Goal: Use online tool/utility: Utilize a website feature to perform a specific function

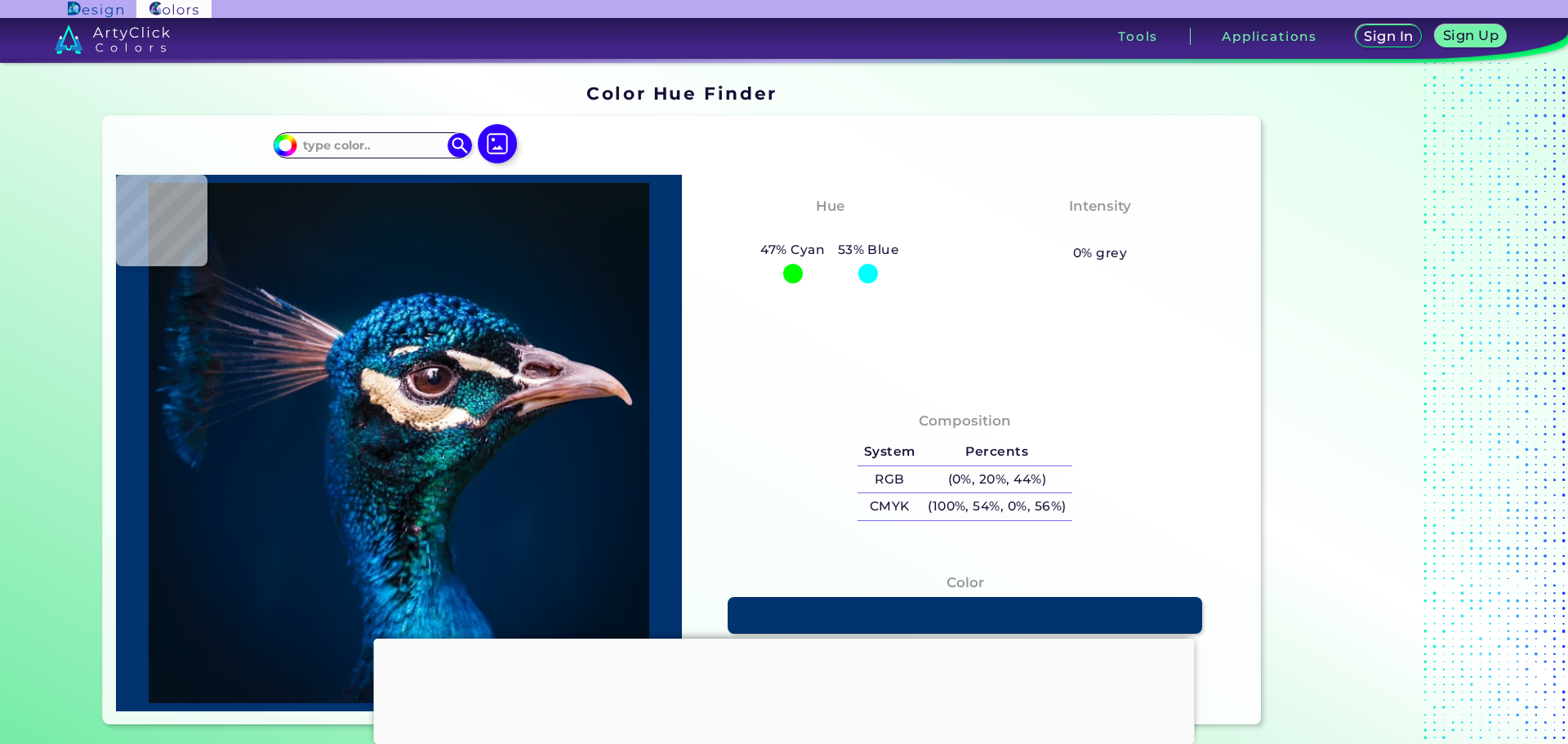
type input "#483a4a"
type input "#483A4A"
type input "#0e0e14"
type input "#0E0E14"
type input "#05233a"
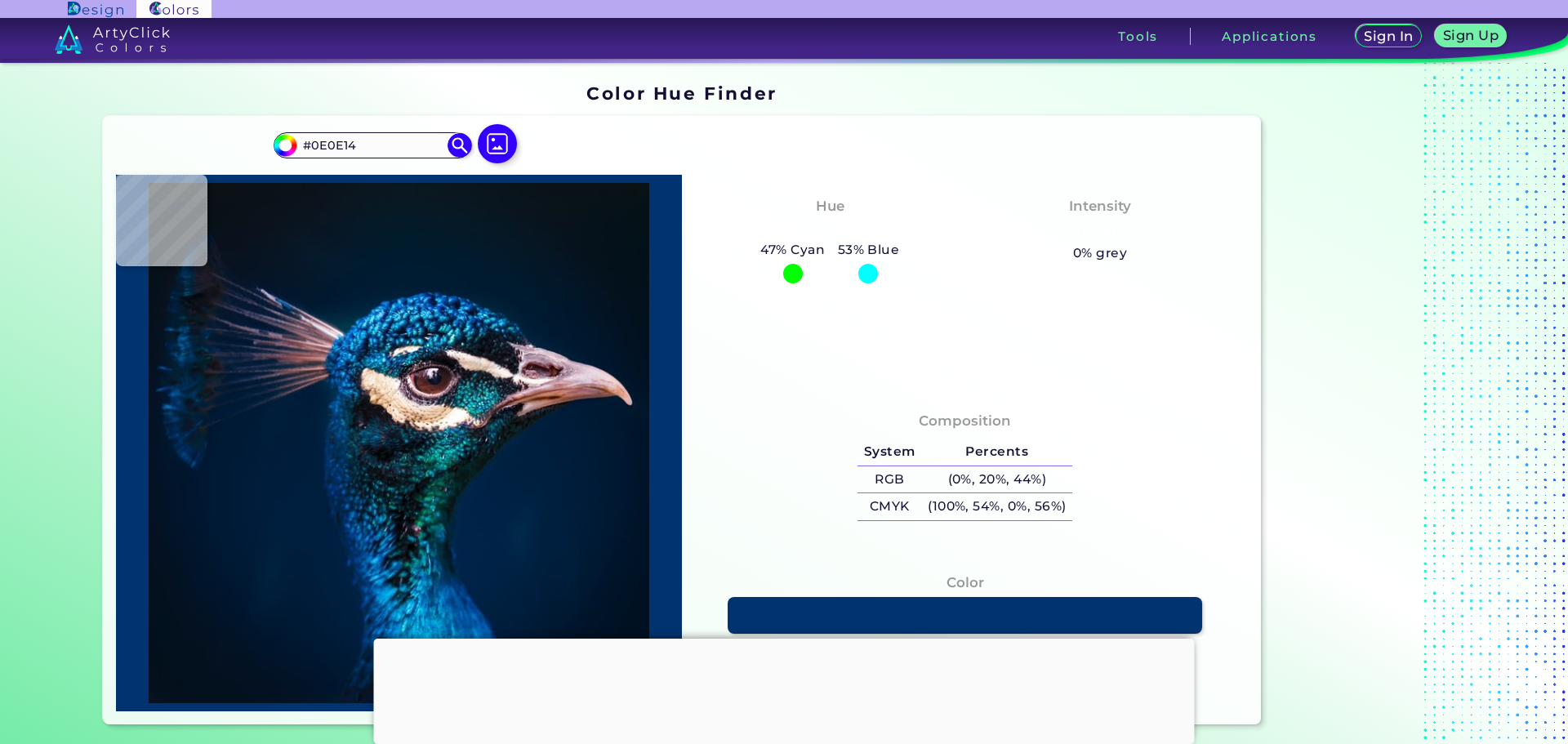
type input "#05233A"
type input "#01162b"
type input "#01162B"
type input "#021222"
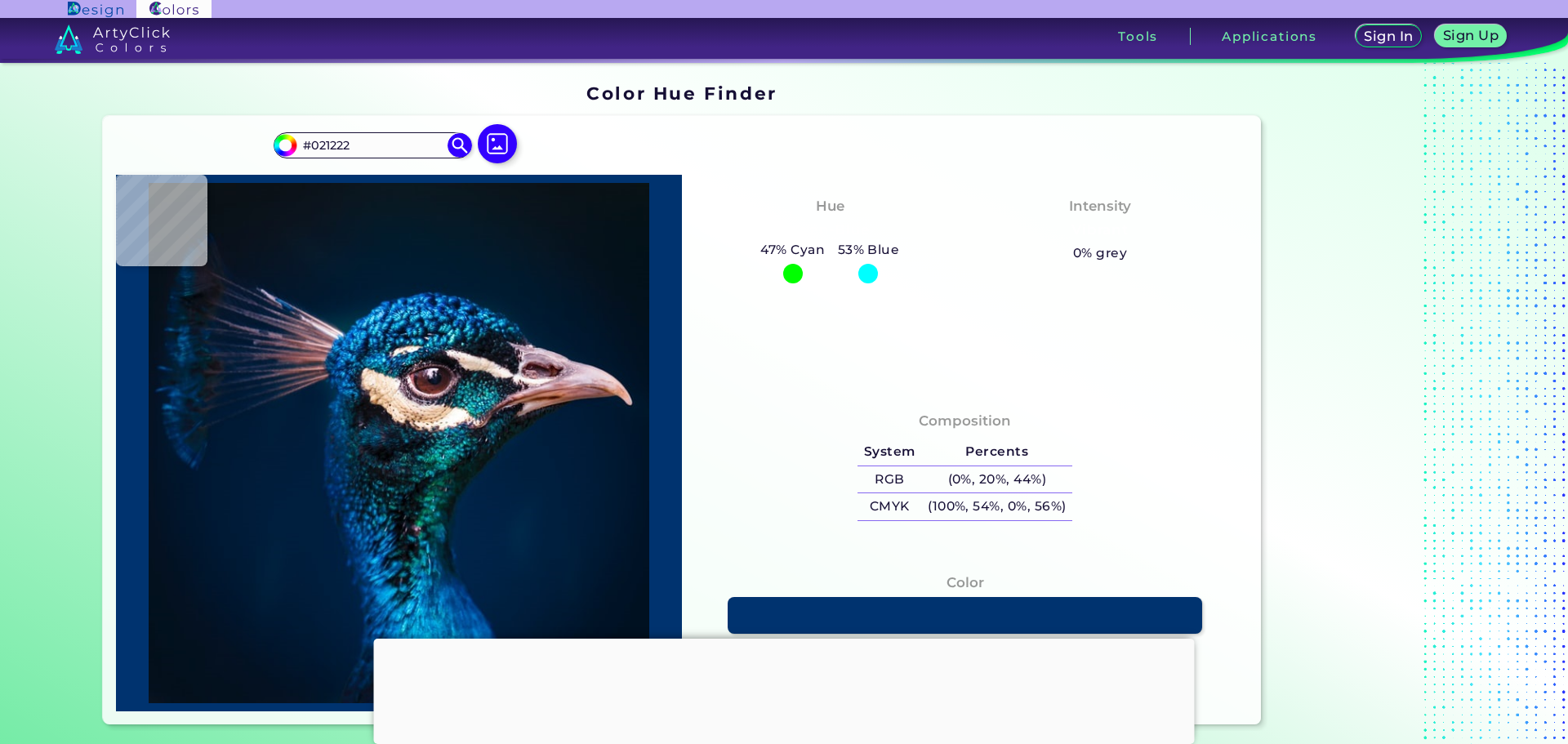
type input "#000000"
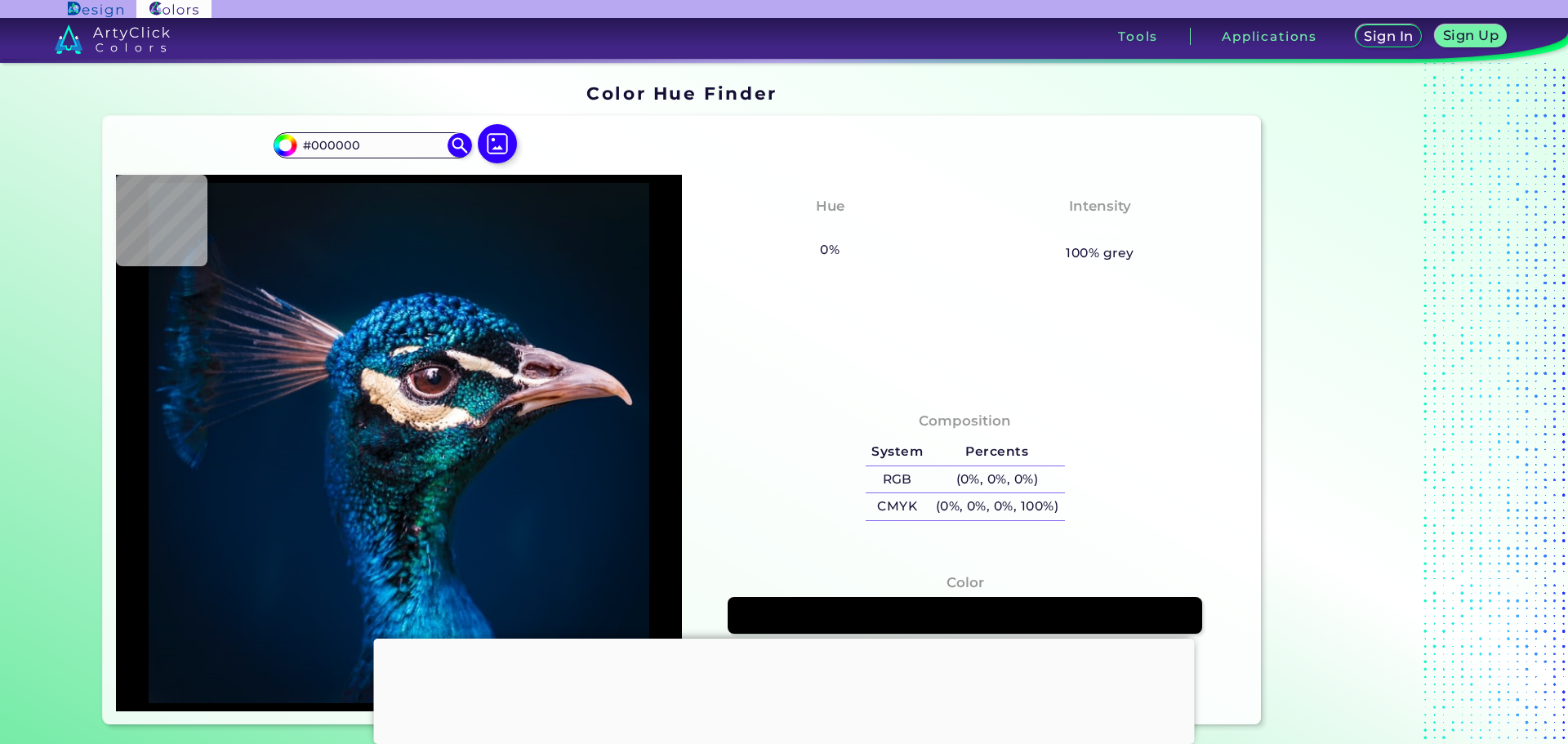
type input "#021222"
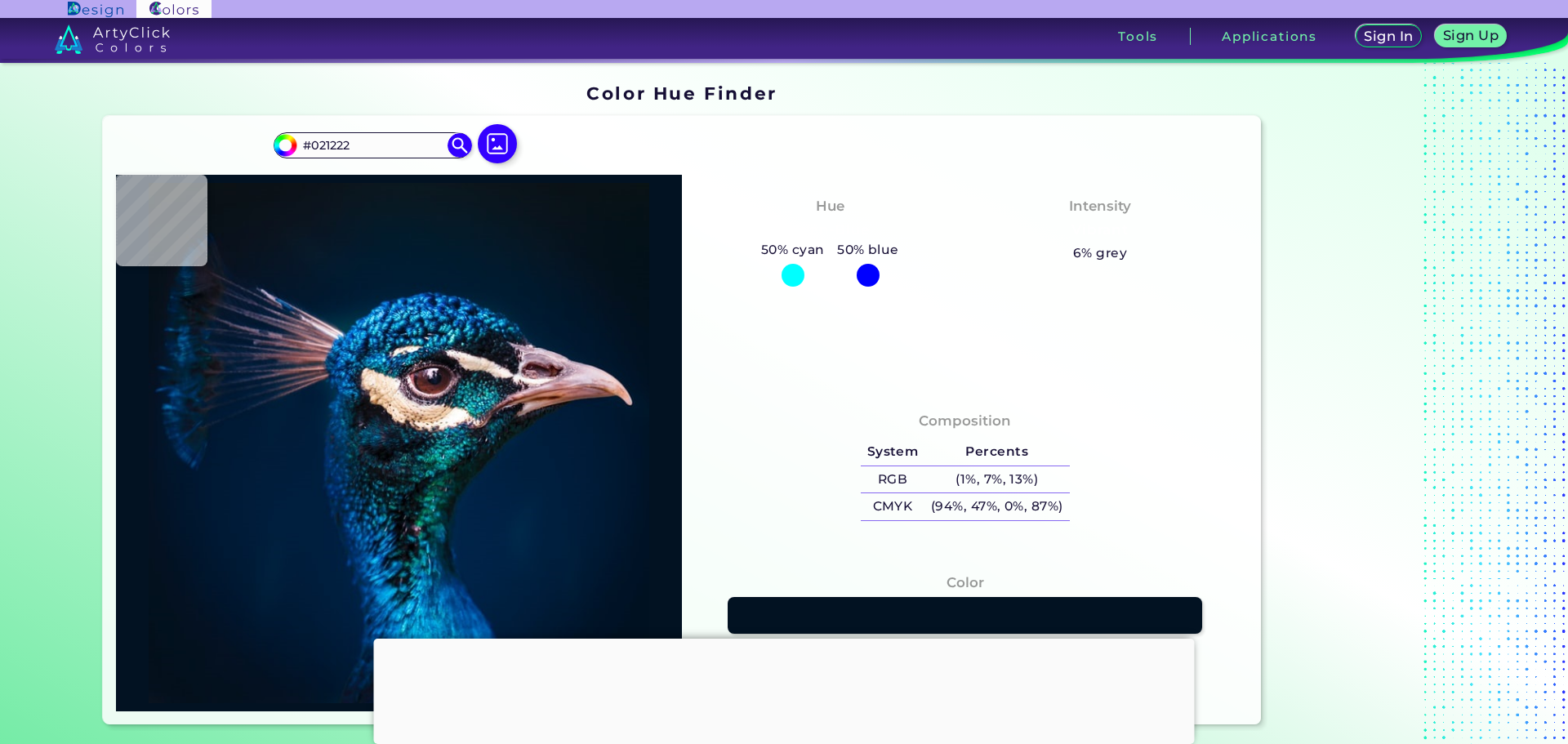
type input "#011326"
type input "#021428"
type input "#00152a"
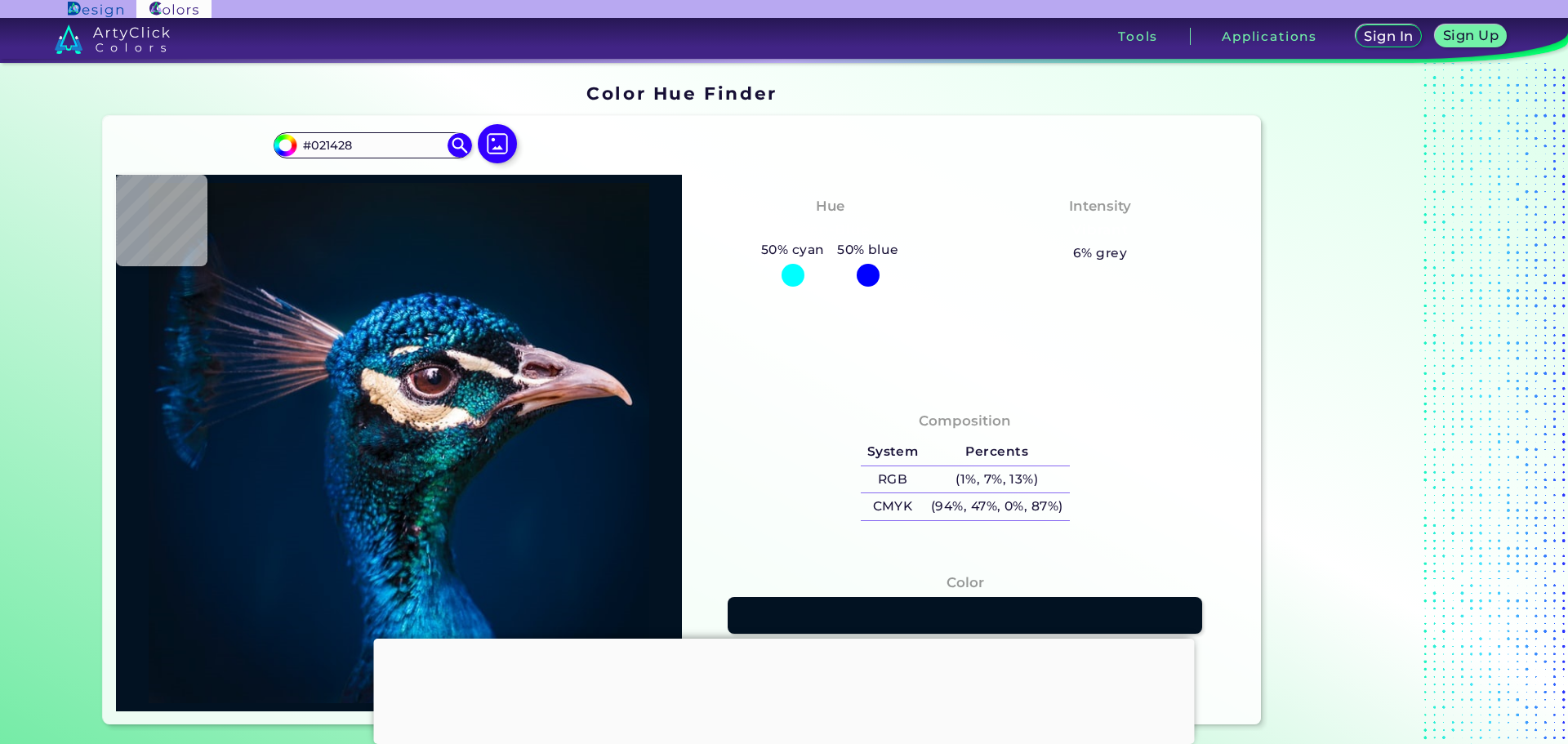
type input "#00152A"
type input "#00152b"
type input "#00152B"
type input "#01172a"
type input "#01172A"
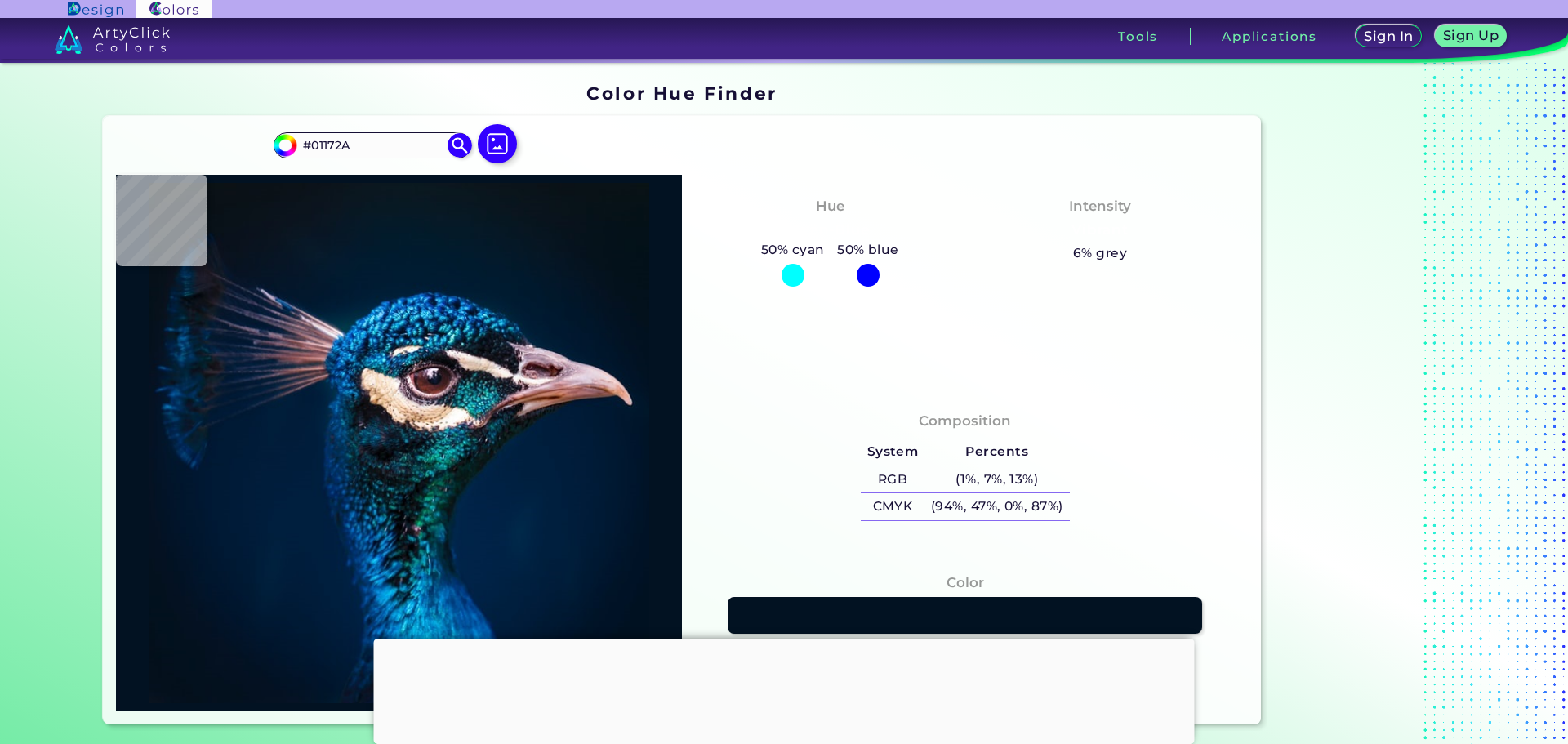
type input "#01172c"
type input "#01172C"
type input "#00172e"
type input "#00172E"
type input "#021830"
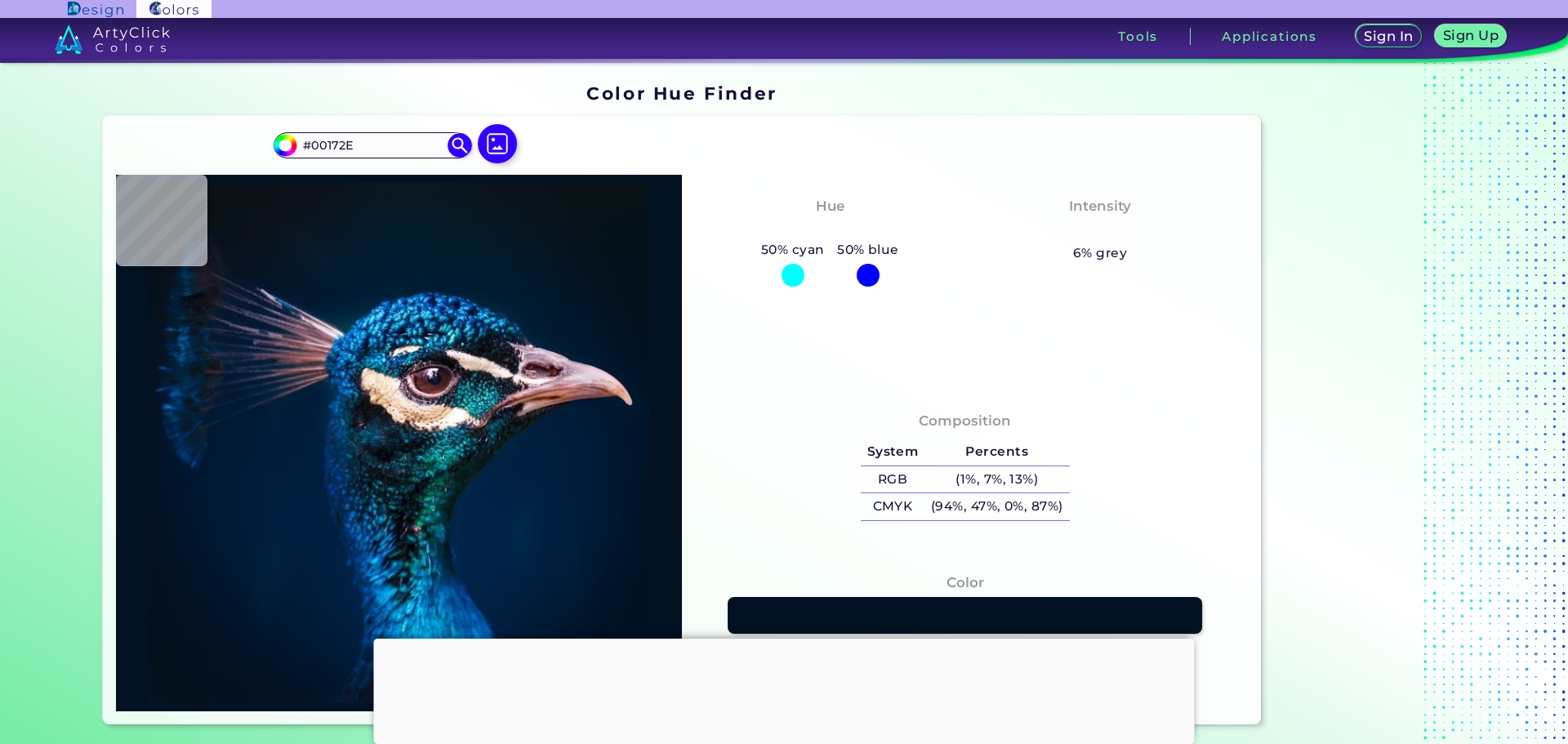
type input "#021830"
type input "#06152c"
type input "#06152C"
type input "#16182e"
type input "#16182E"
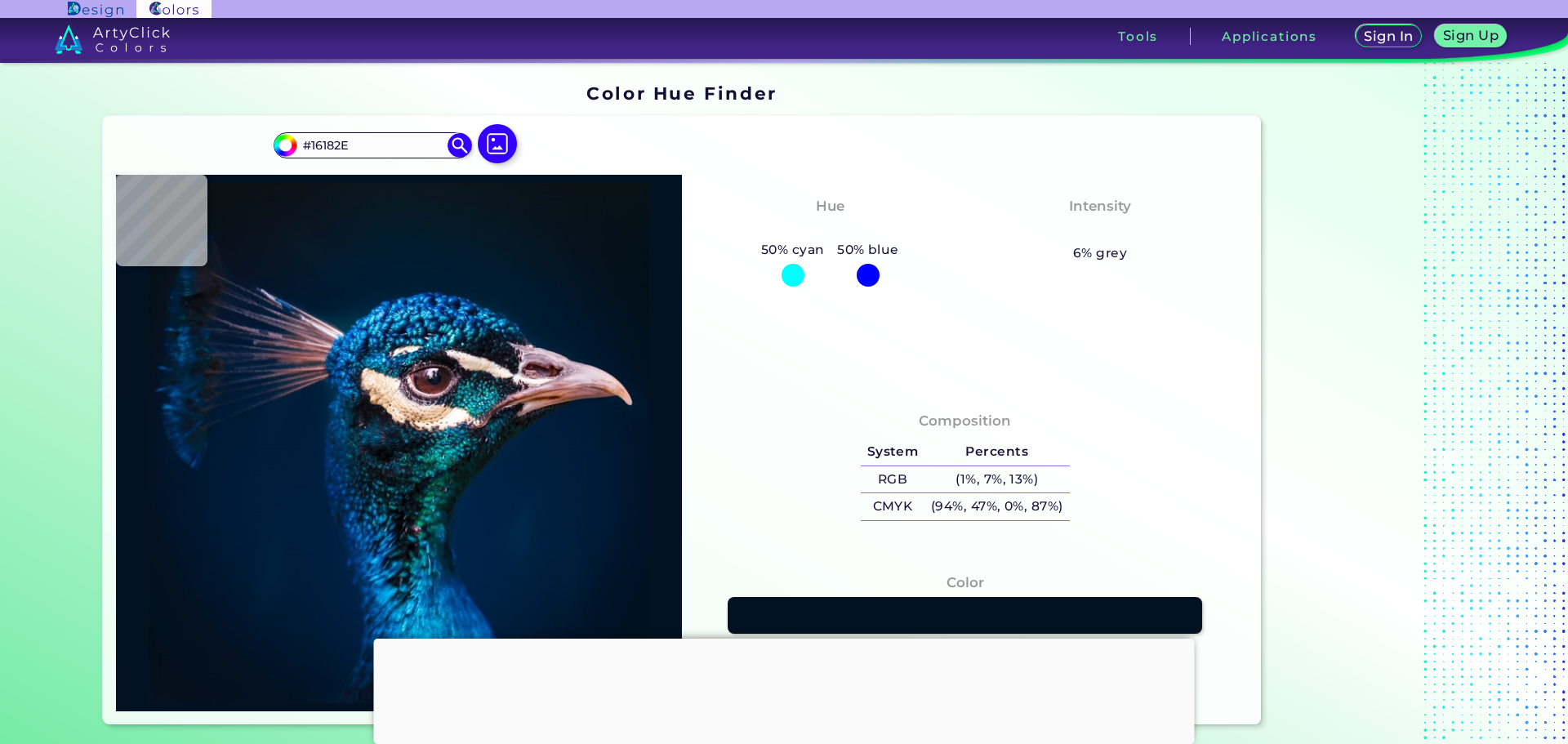
type input "#474356"
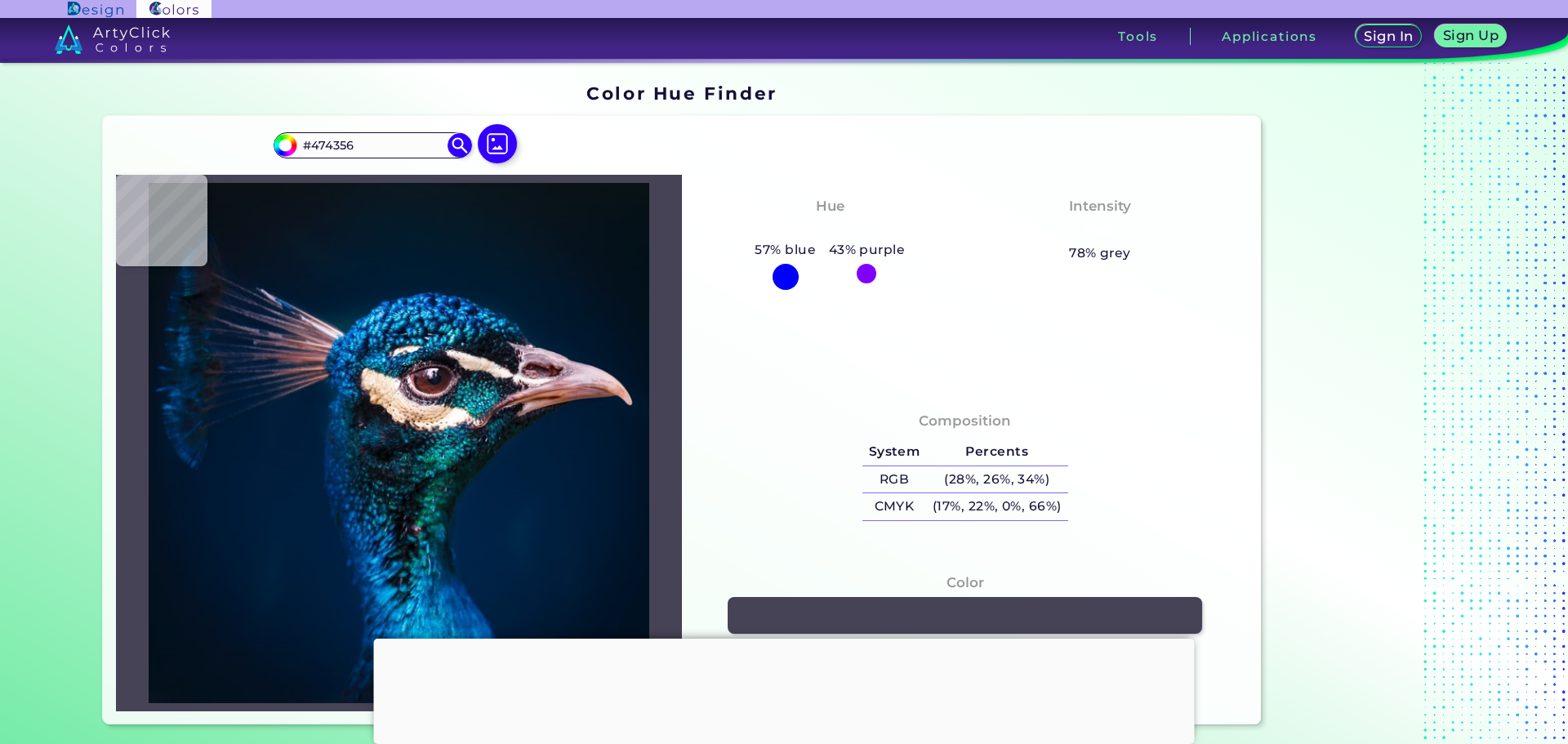
type input "#89818f"
type input "#89818F"
type input "#1a1f33"
type input "#1A1F33"
type input "#051229"
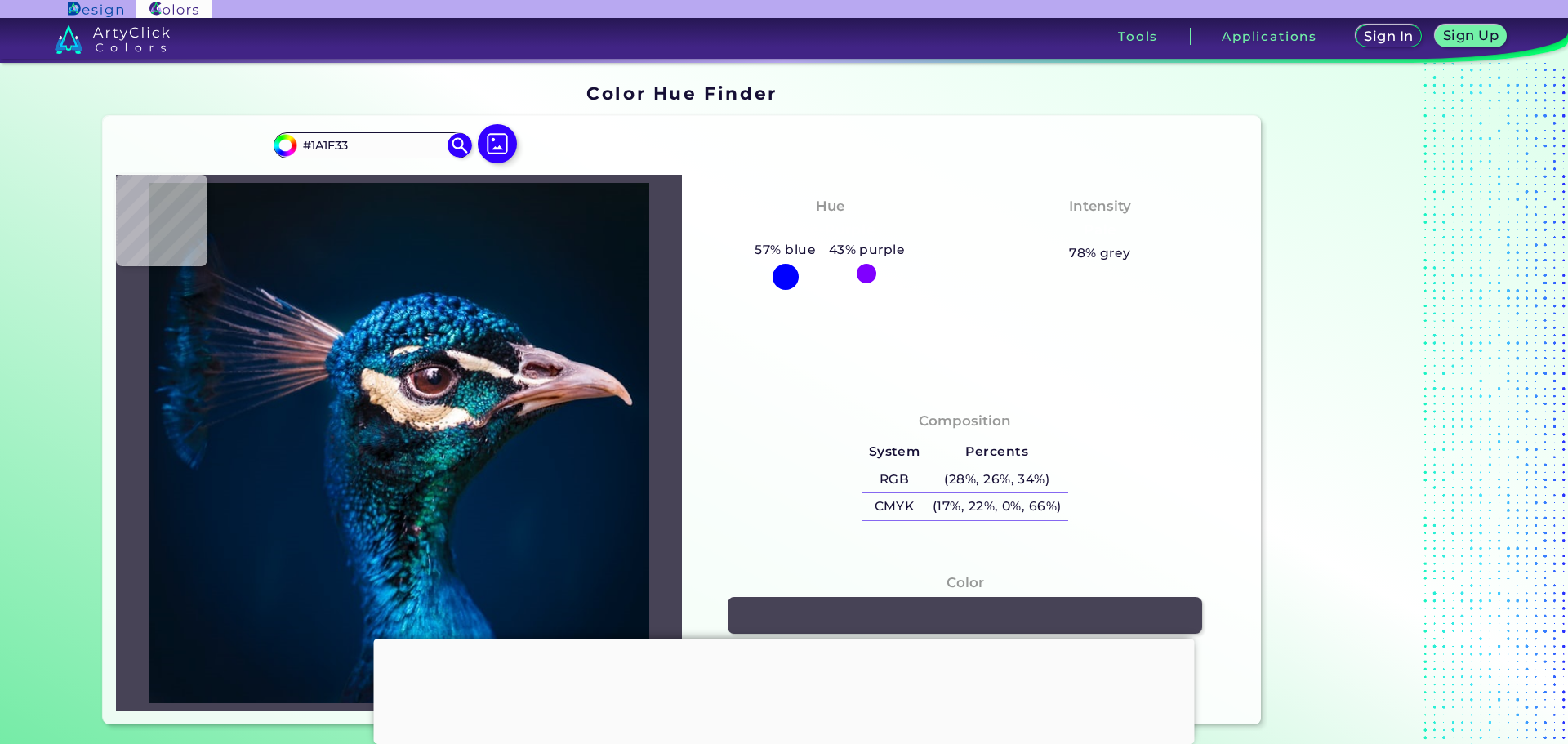
type input "#051229"
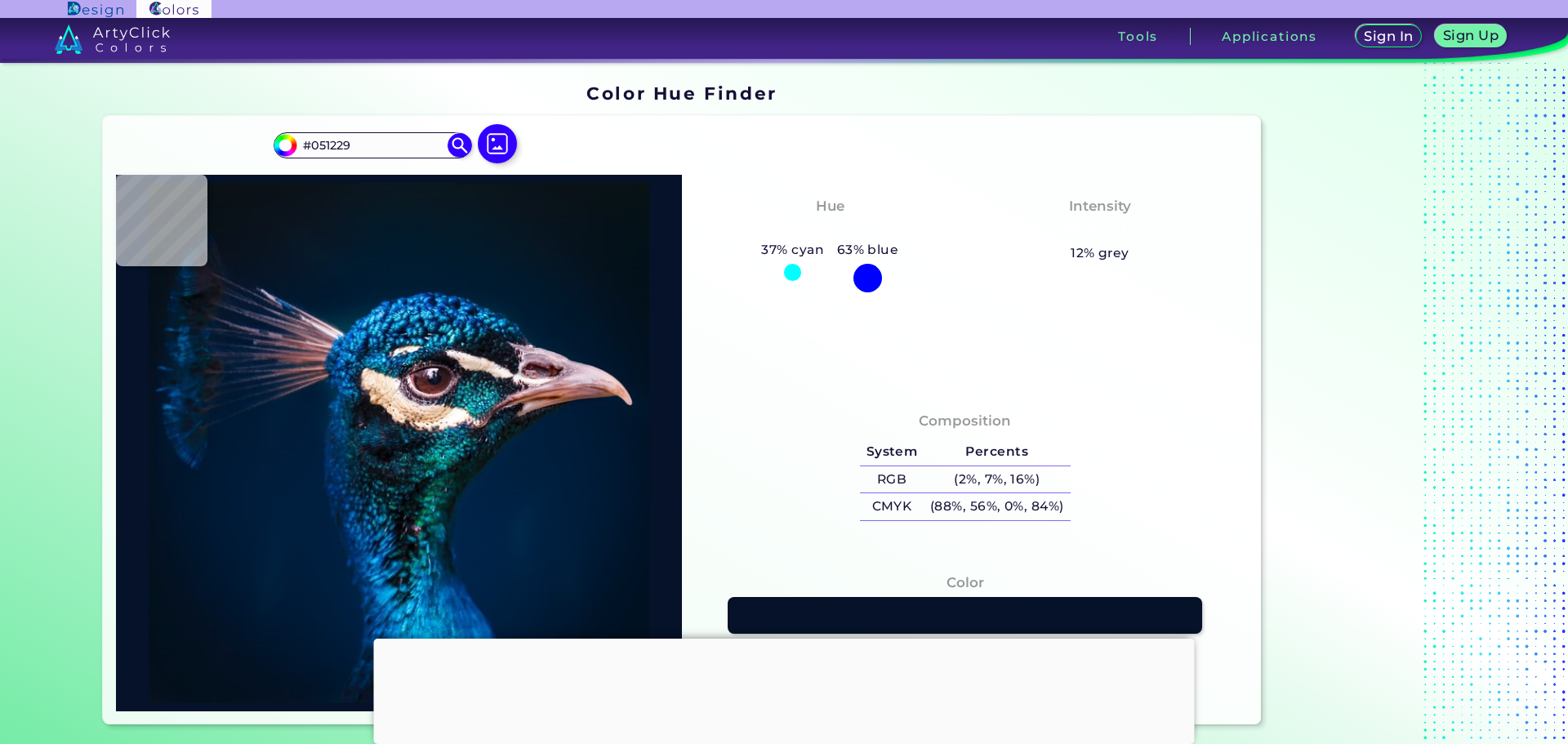
type input "#04152c"
type input "#04152C"
type input "#041830"
type input "#021830"
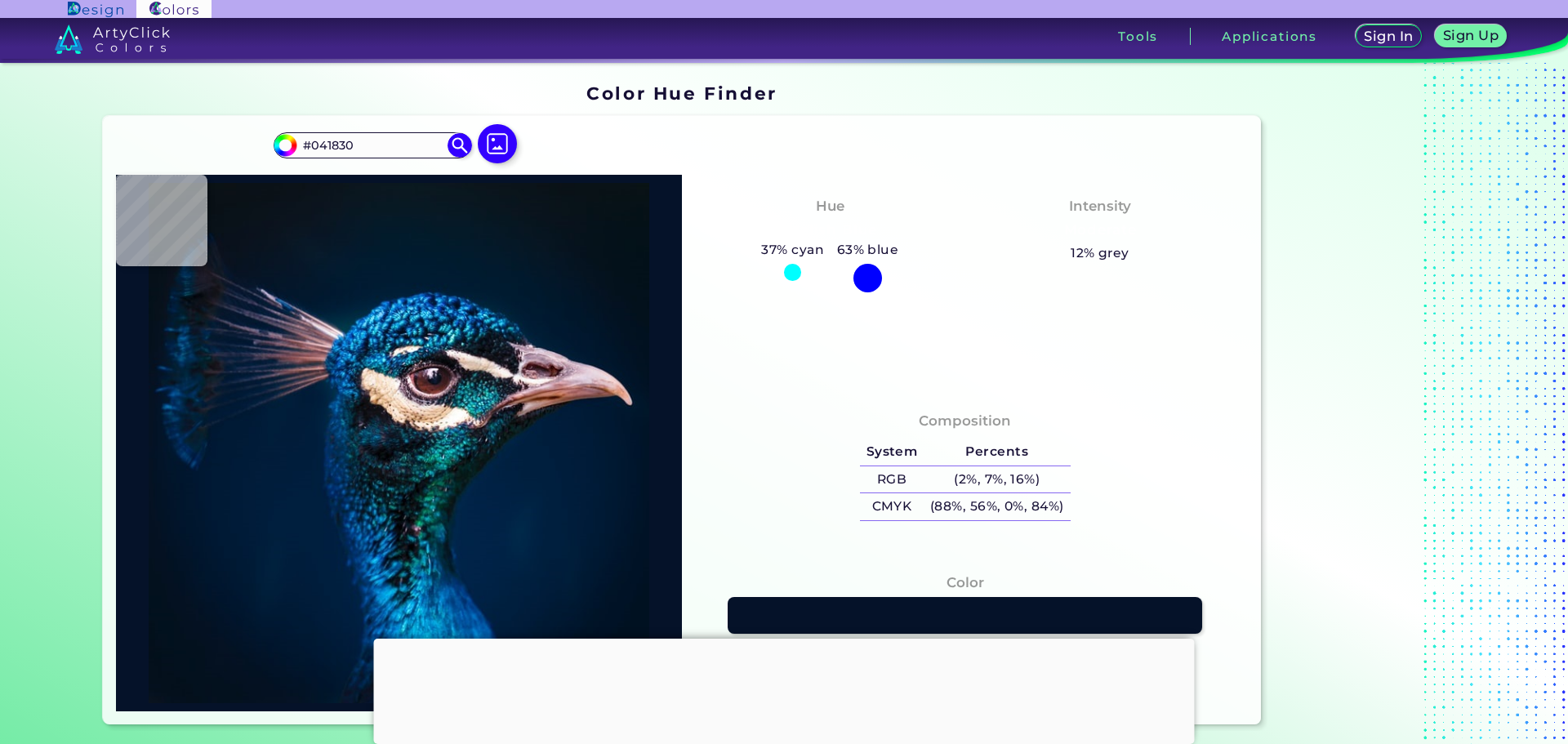
type input "#021830"
type input "#001830"
type input "#00172f"
type input "#00172F"
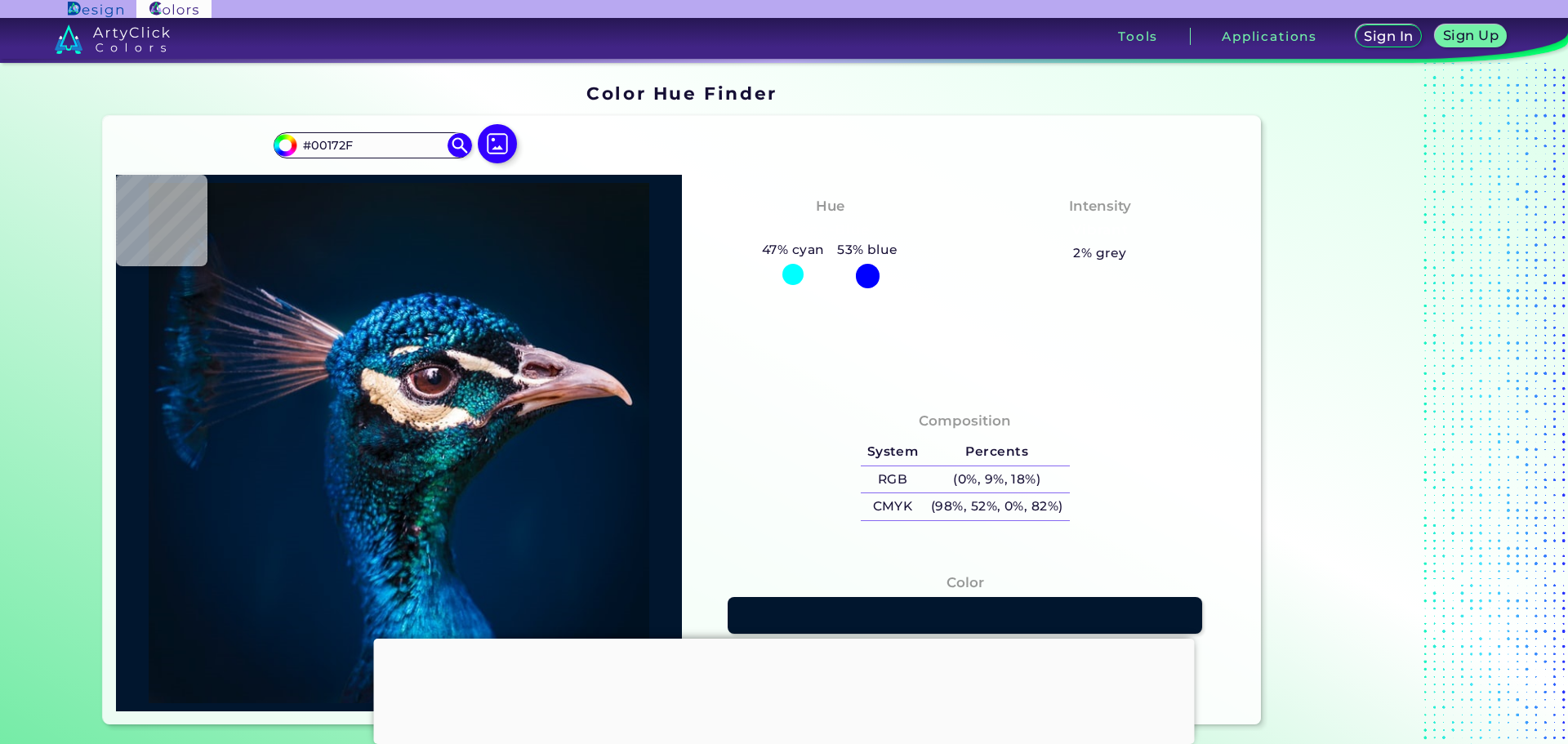
type input "#01162e"
type input "#01162E"
type input "#03152d"
type input "#03152D"
type input "#01162d"
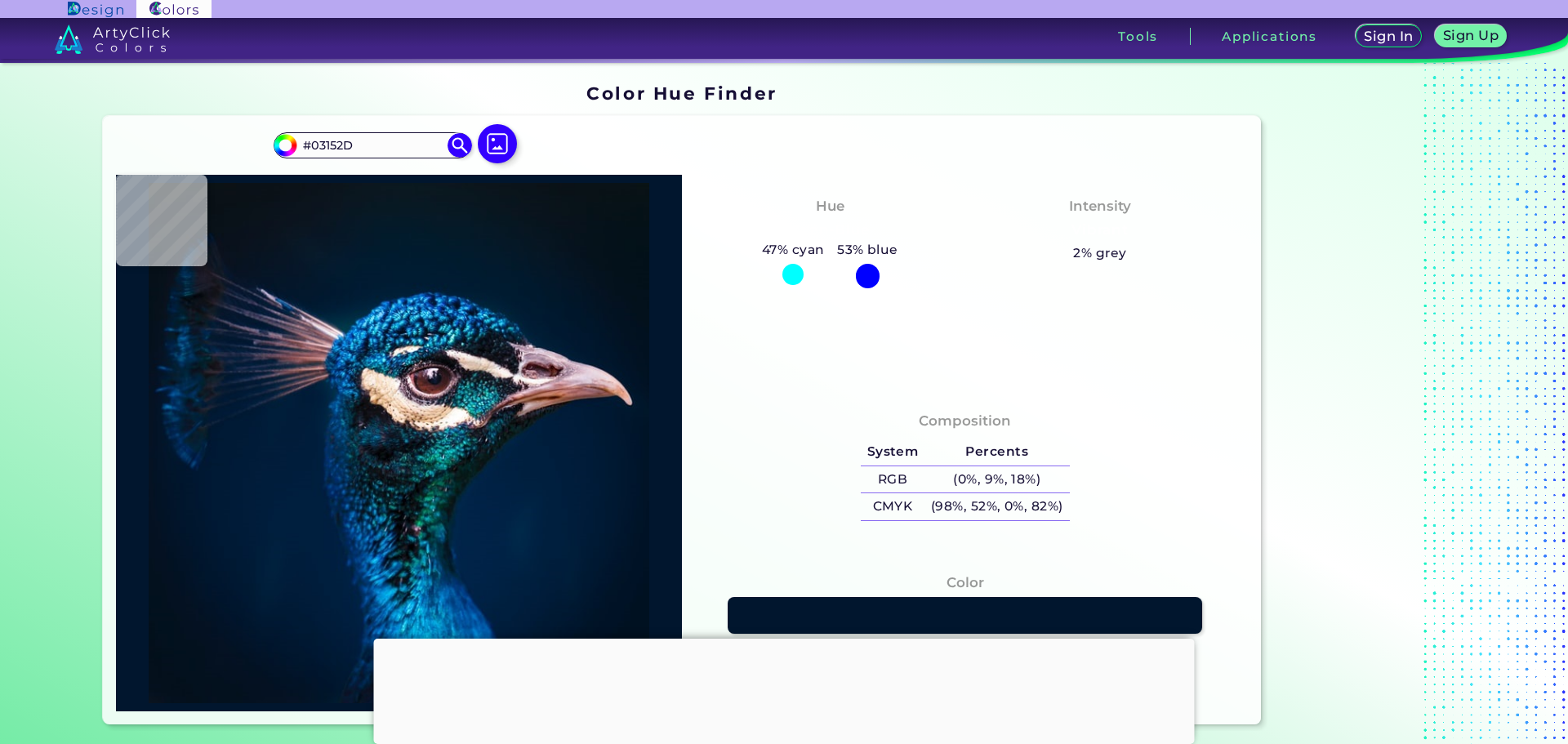
type input "#01162D"
type input "#00162d"
type input "#00162D"
type input "#00152b"
type input "#00152B"
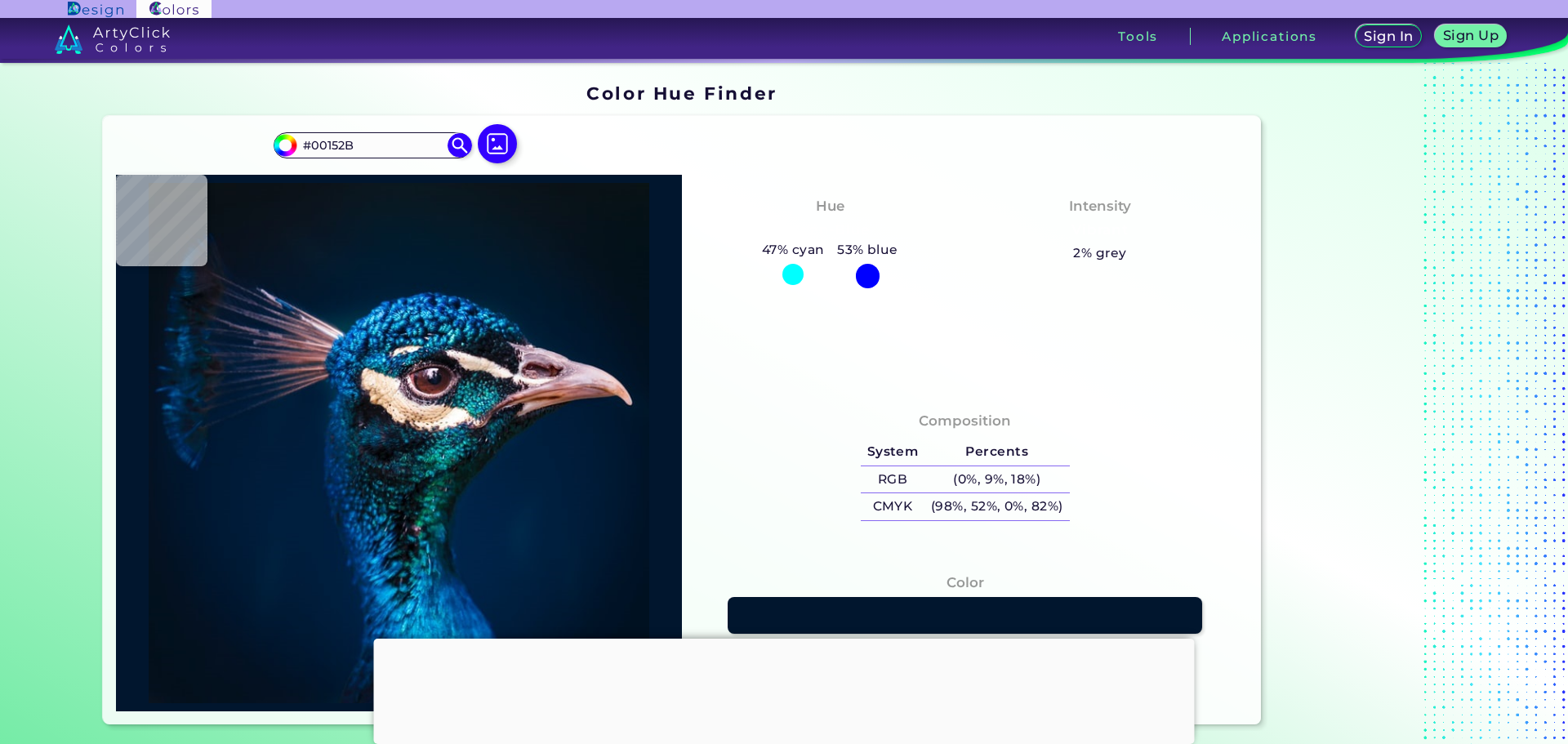
type input "#00152a"
type input "#00152A"
type input "#001528"
type input "#011428"
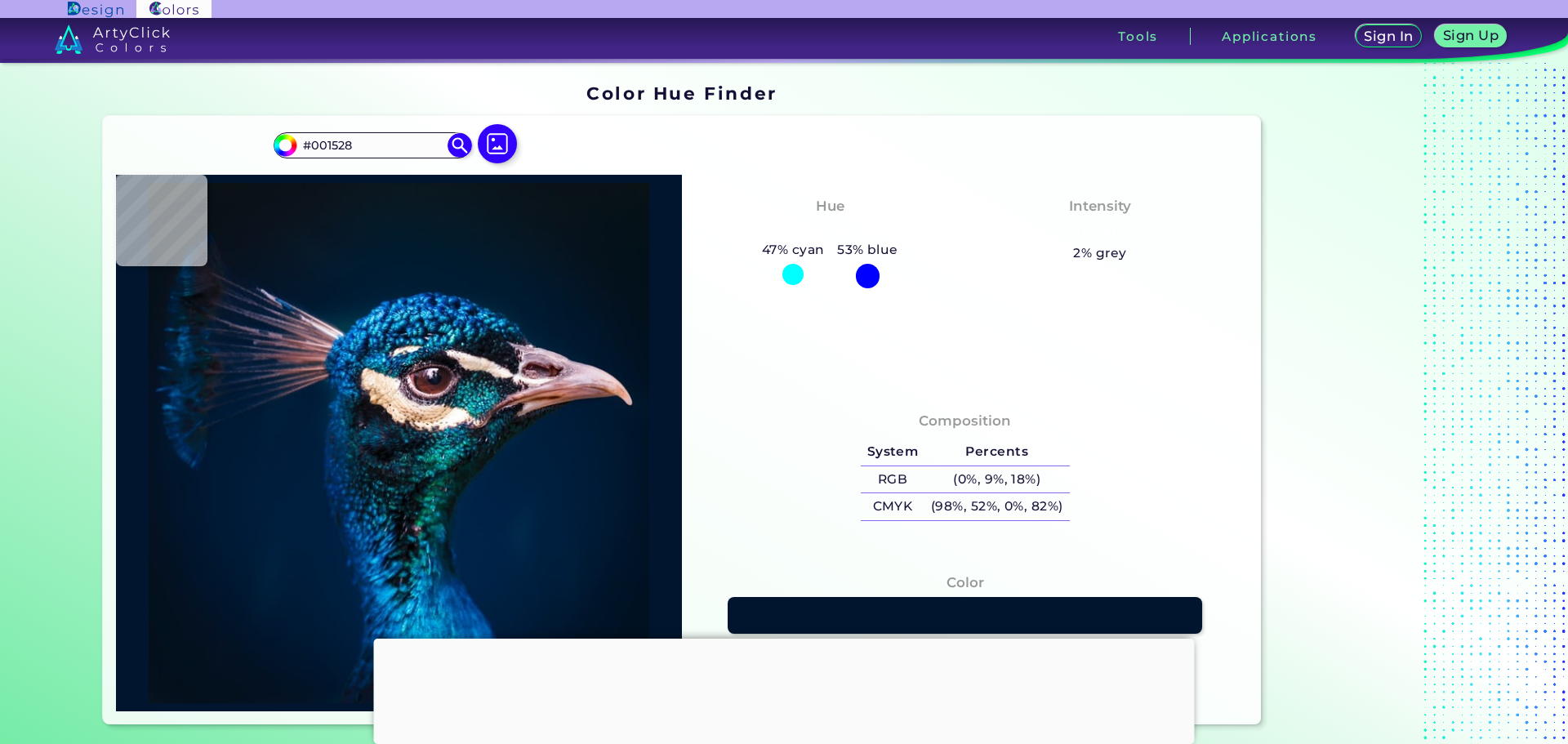
type input "#011428"
type input "#011327"
type input "#021325"
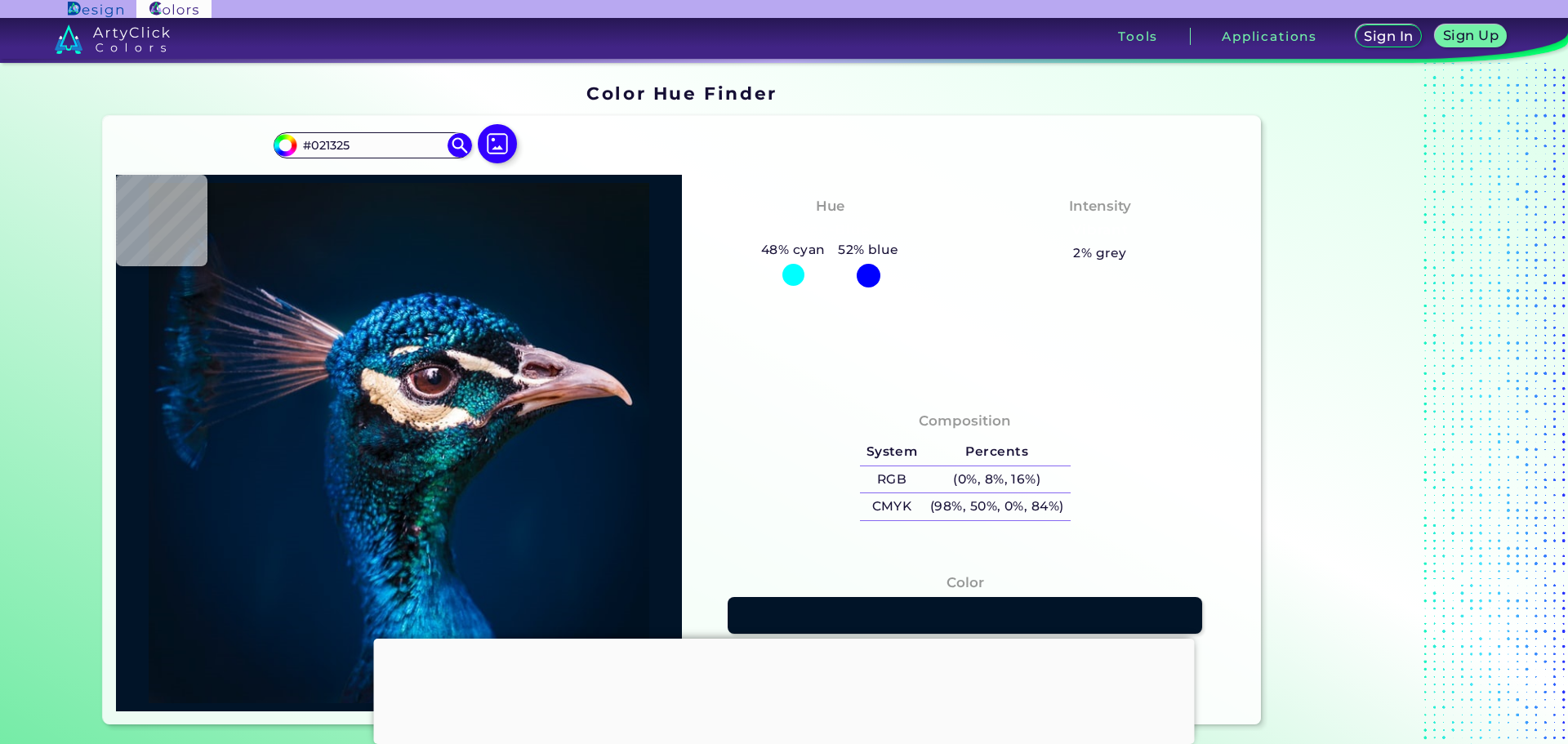
type input "#011222"
type input "#001121"
type input "#000000"
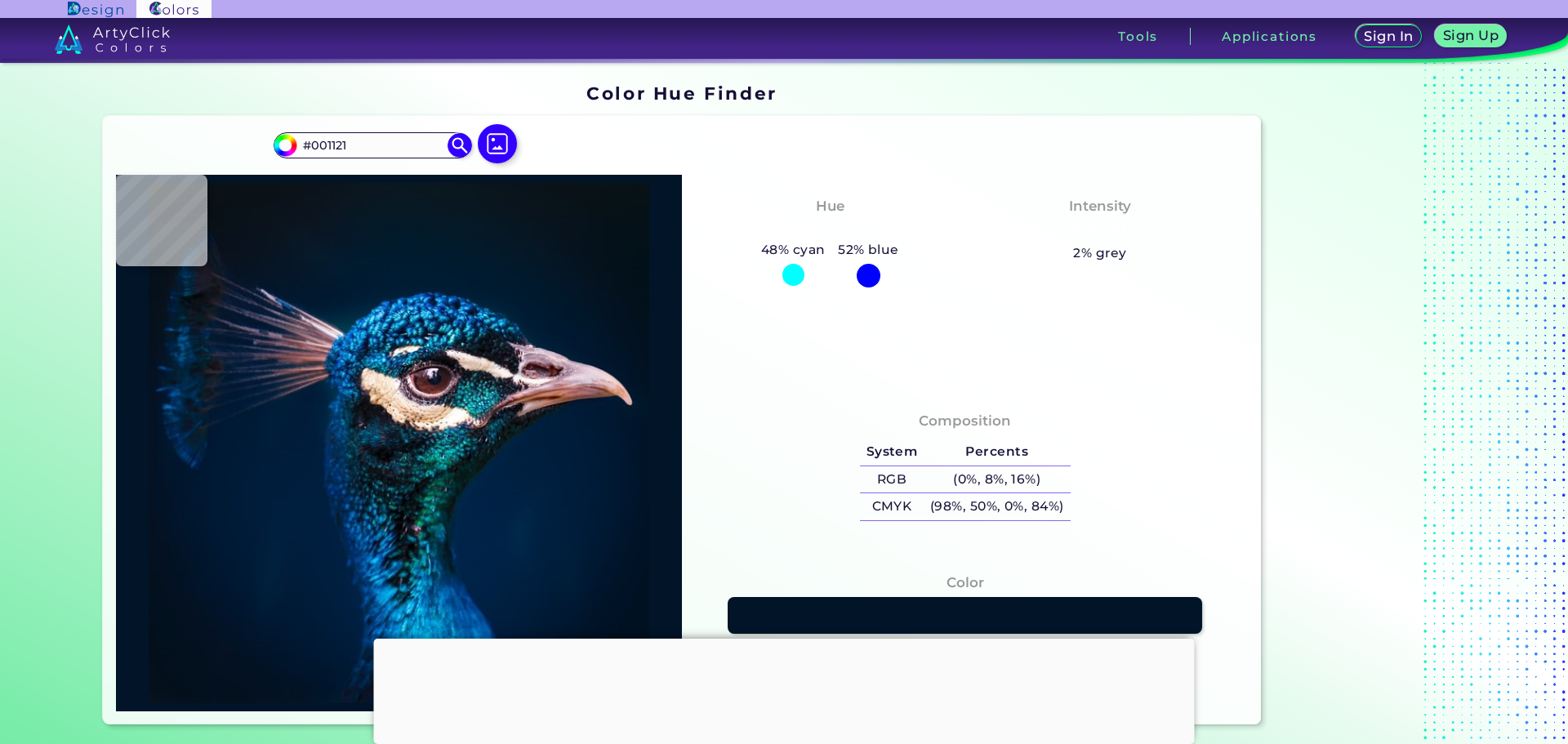
type input "#000000"
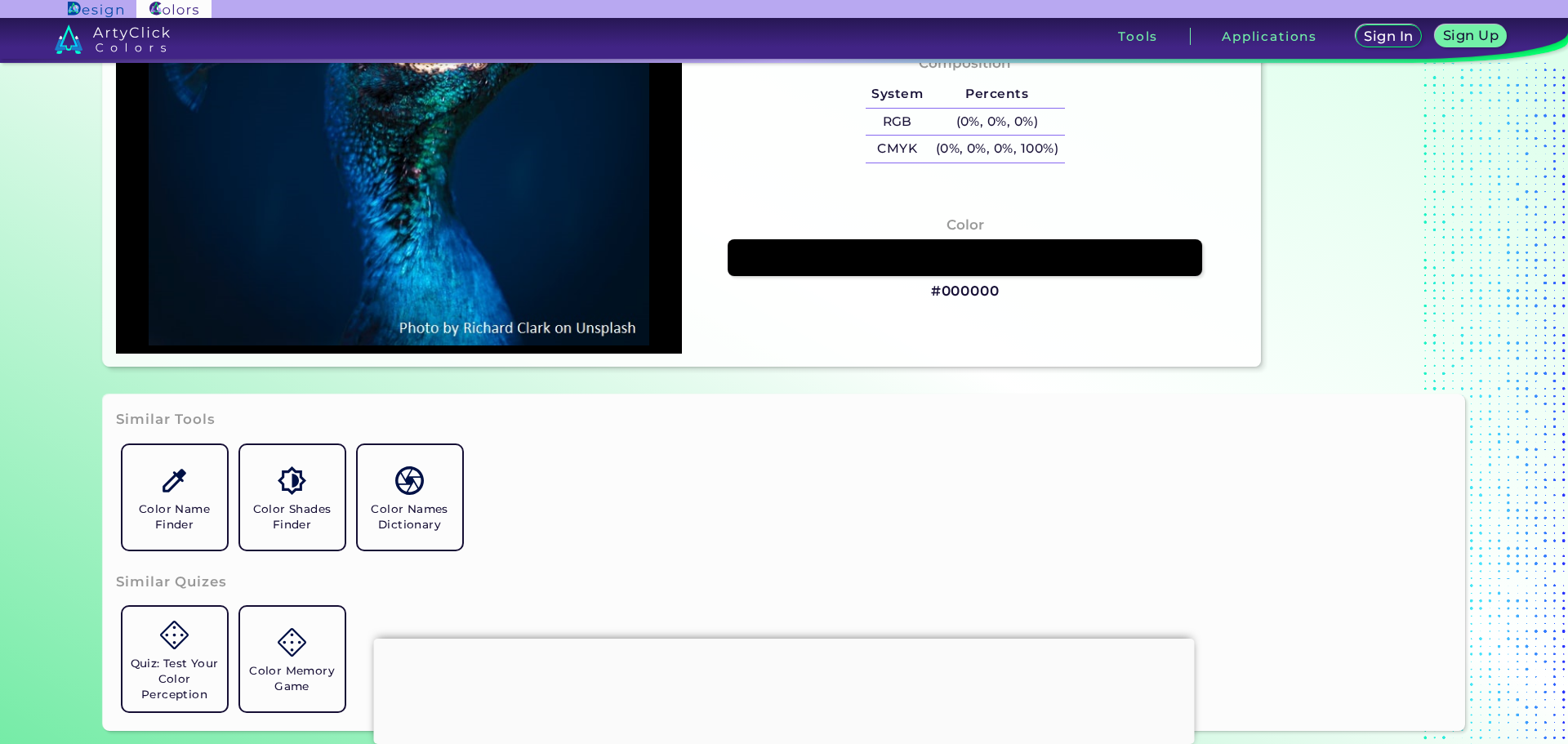
scroll to position [408, 0]
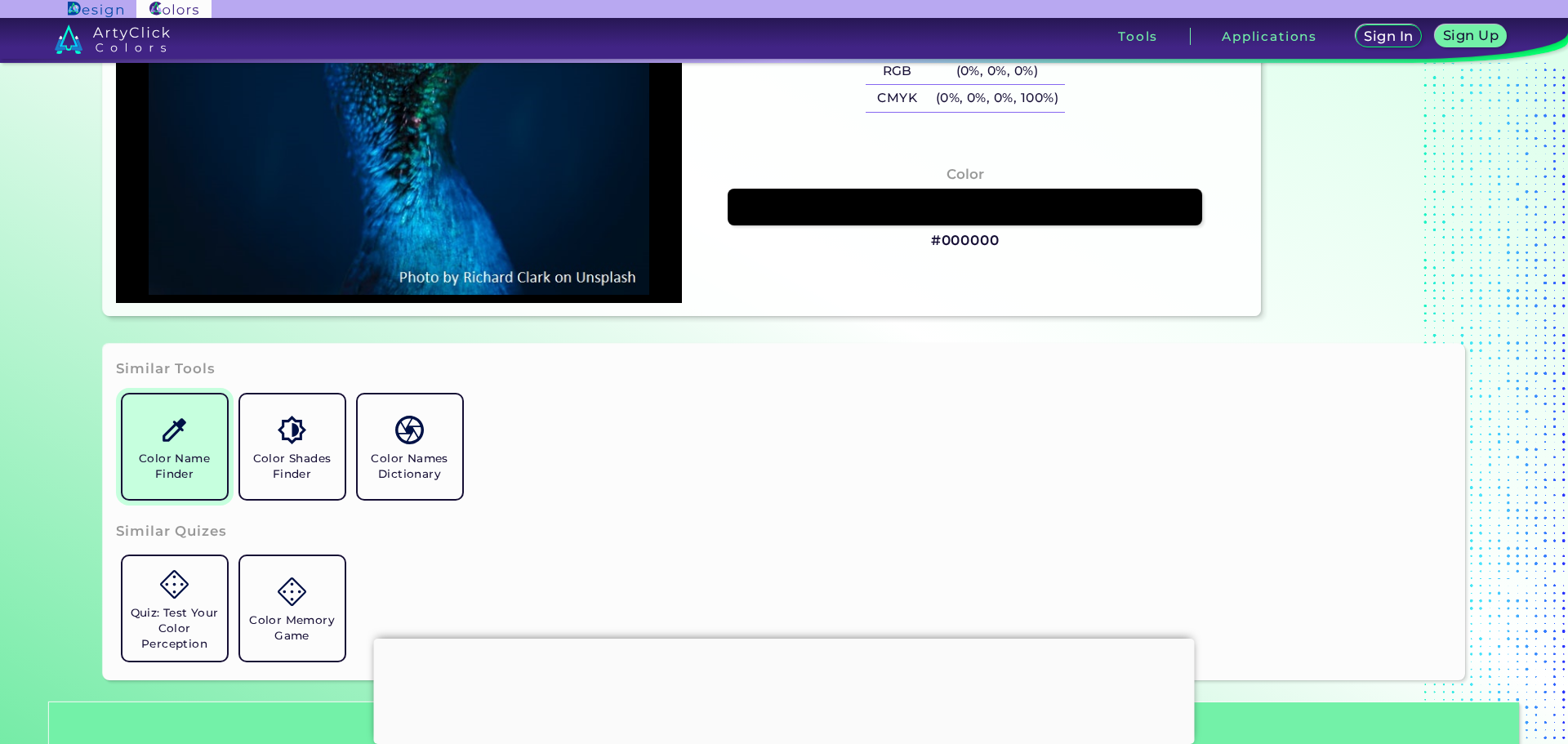
click at [187, 436] on link "Color Name Finder" at bounding box center [174, 446] width 118 height 117
